Goal: Find specific page/section: Find specific page/section

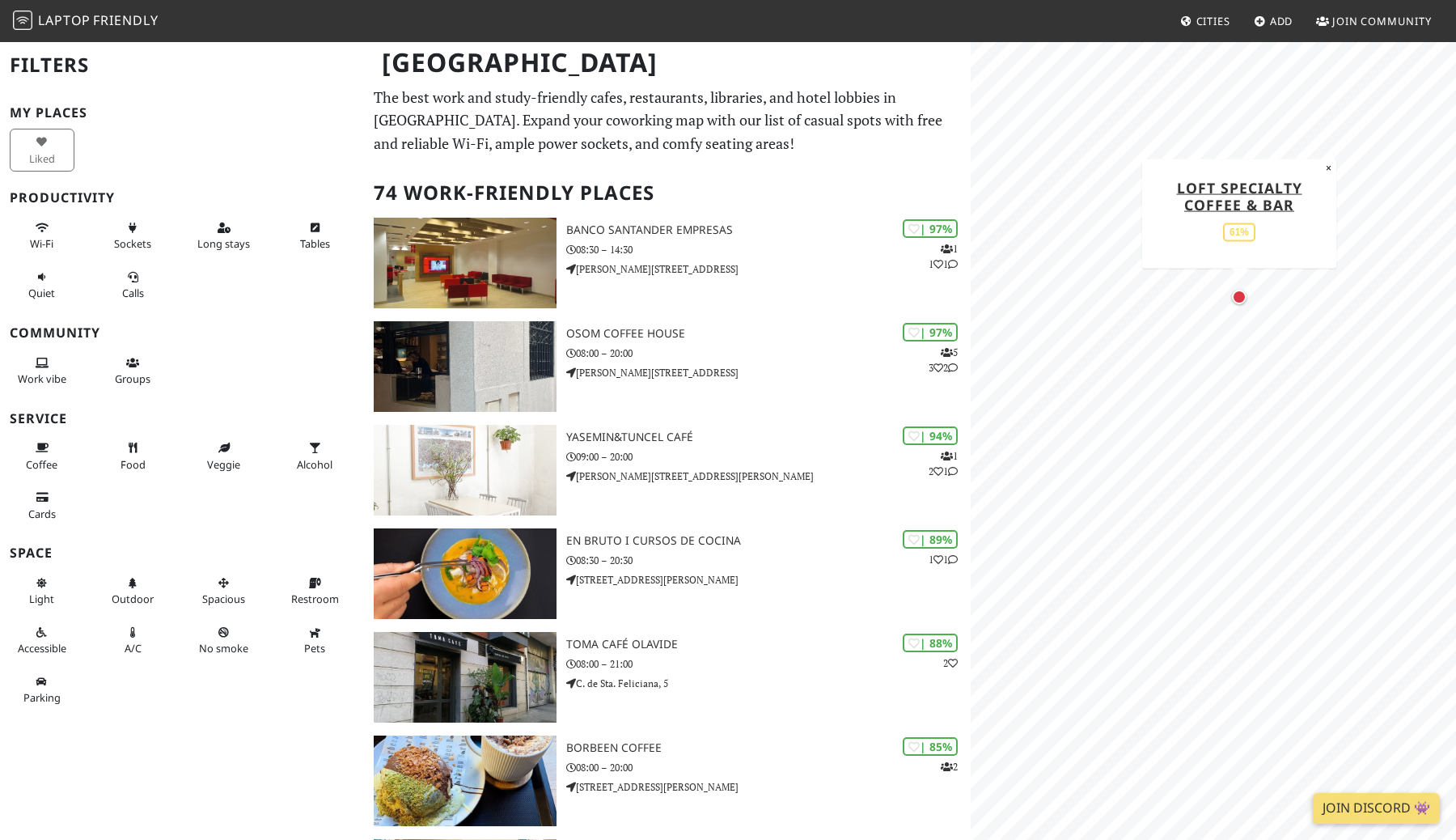
click at [1241, 298] on div "Map marker" at bounding box center [1239, 297] width 15 height 15
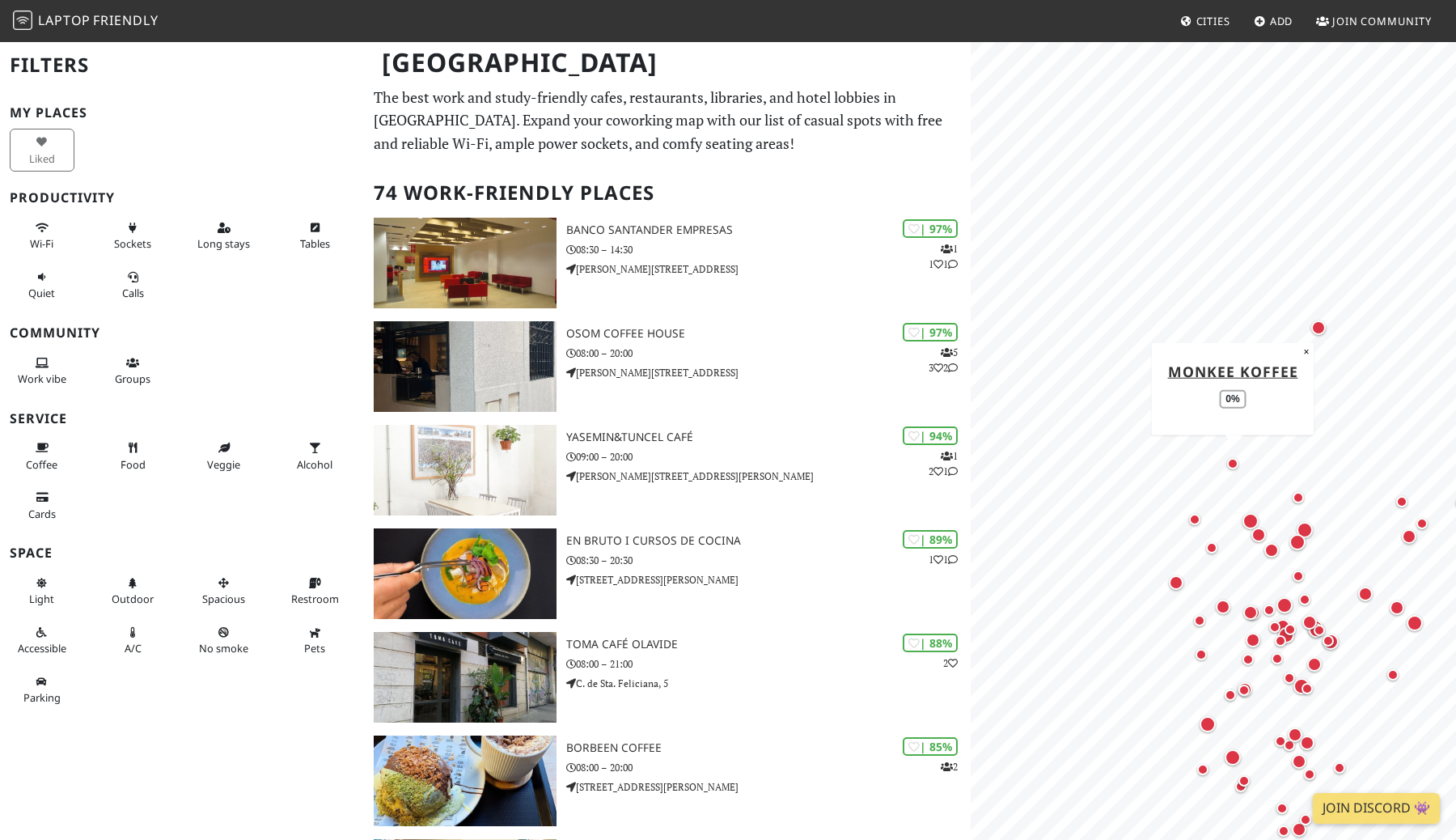
click at [1232, 461] on div "Map marker" at bounding box center [1233, 464] width 11 height 11
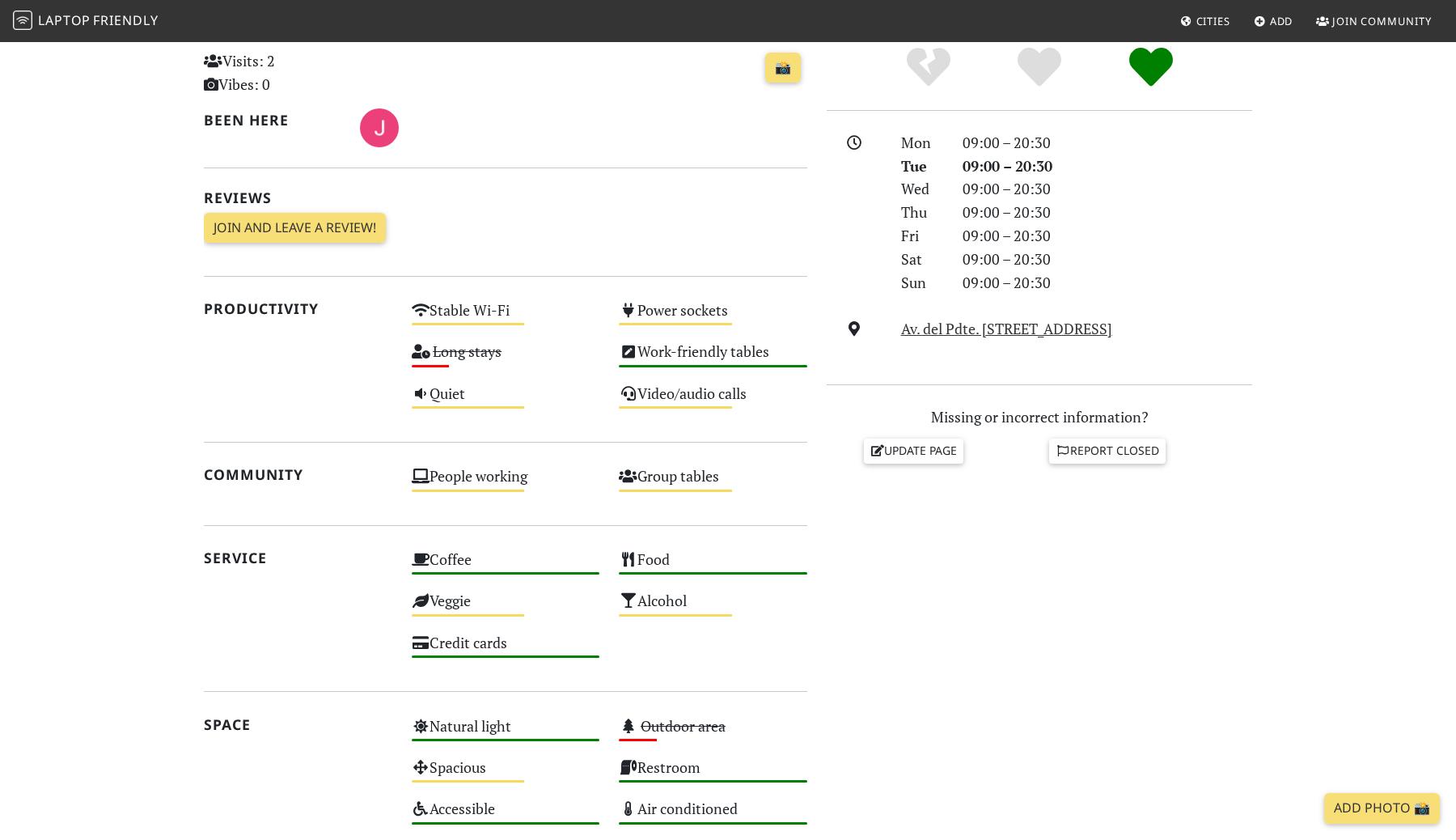
scroll to position [385, 0]
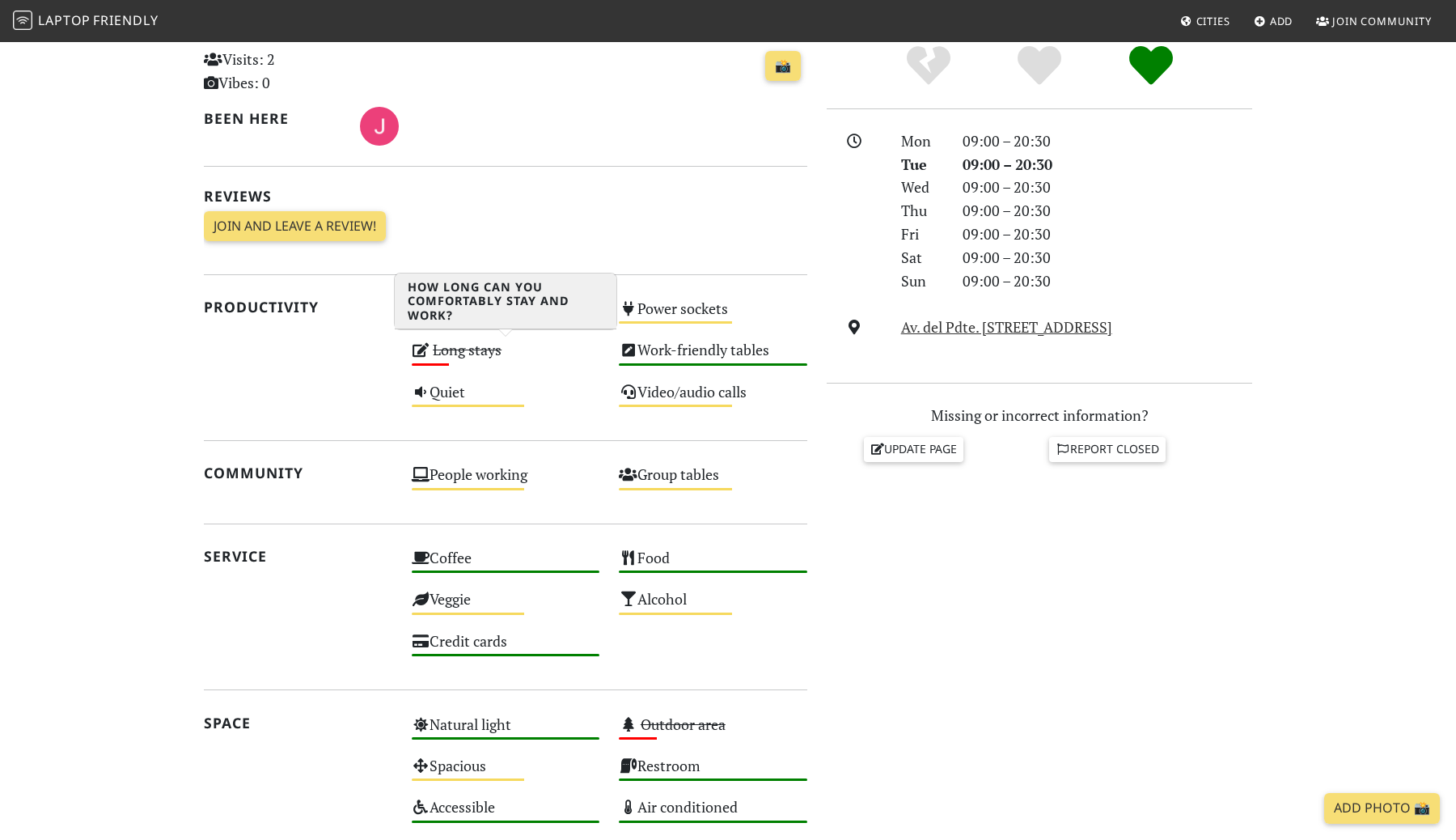
click at [421, 349] on icon at bounding box center [421, 349] width 18 height 15
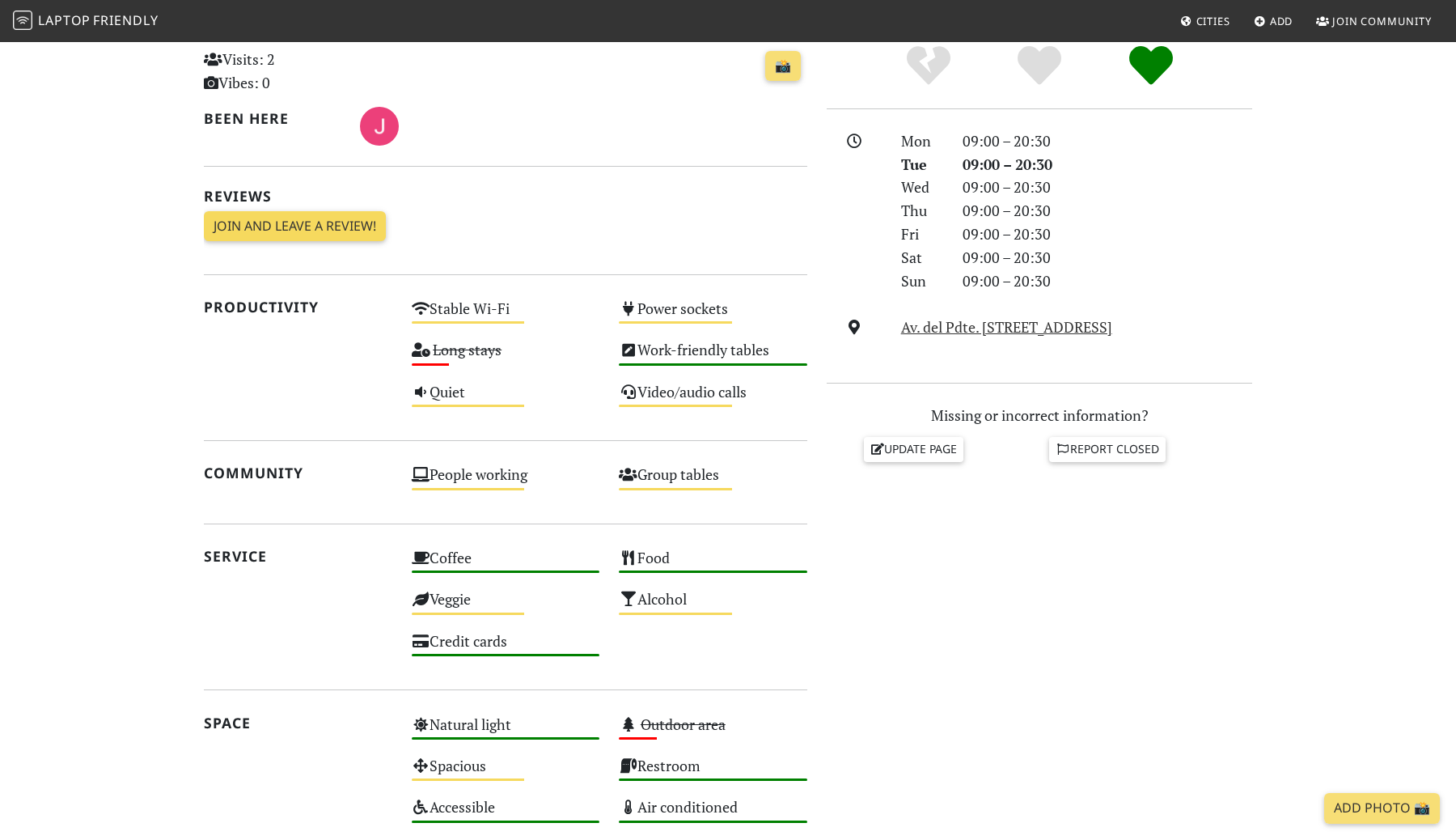
scroll to position [0, 0]
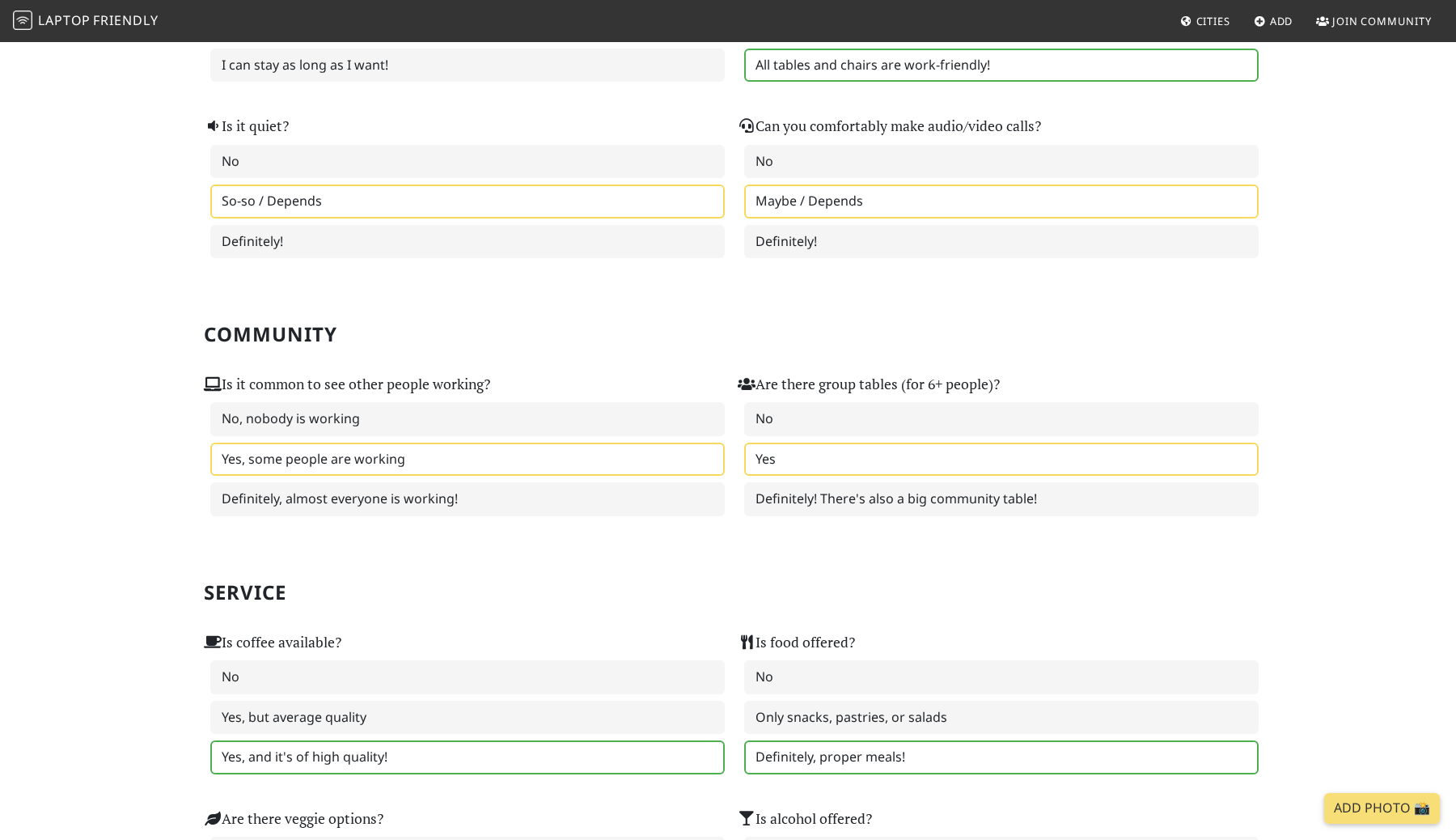
scroll to position [490, 0]
